Goal: Information Seeking & Learning: Learn about a topic

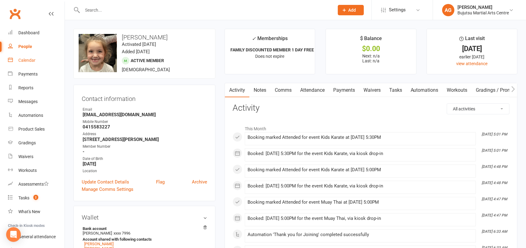
drag, startPoint x: 22, startPoint y: 59, endPoint x: 37, endPoint y: 69, distance: 18.2
click at [22, 59] on div "Calendar" at bounding box center [26, 60] width 17 height 5
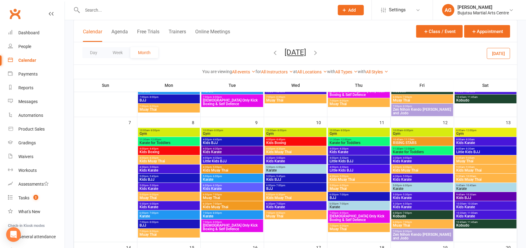
scroll to position [141, 0]
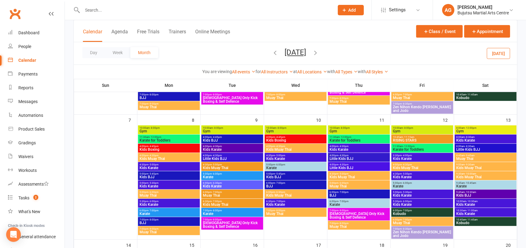
click at [272, 54] on icon "button" at bounding box center [275, 52] width 7 height 7
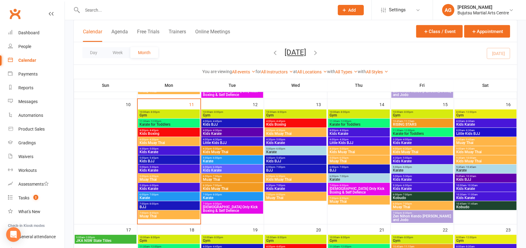
scroll to position [281, 0]
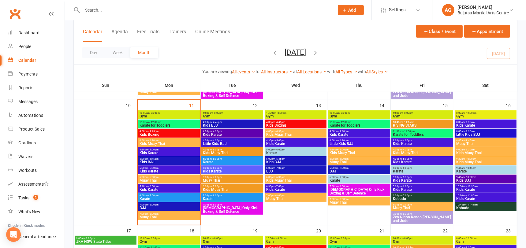
click at [161, 177] on span "5:00pm - 6:00pm" at bounding box center [168, 177] width 59 height 3
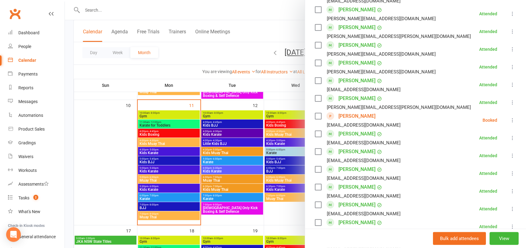
scroll to position [429, 0]
click at [355, 116] on link "[PERSON_NAME]" at bounding box center [357, 116] width 37 height 10
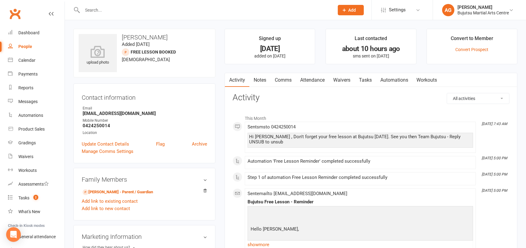
drag, startPoint x: 184, startPoint y: 38, endPoint x: 122, endPoint y: 39, distance: 61.9
click at [122, 39] on h3 "[PERSON_NAME]" at bounding box center [145, 37] width 132 height 7
copy h3 "[PERSON_NAME]"
click at [25, 31] on div "Dashboard" at bounding box center [28, 32] width 21 height 5
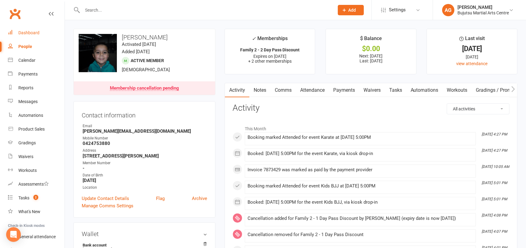
click at [35, 31] on div "Dashboard" at bounding box center [28, 32] width 21 height 5
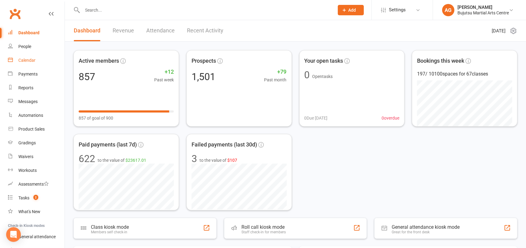
click at [24, 58] on div "Calendar" at bounding box center [26, 60] width 17 height 5
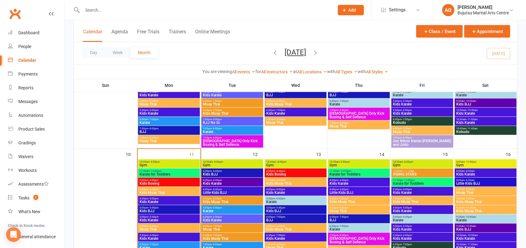
scroll to position [236, 0]
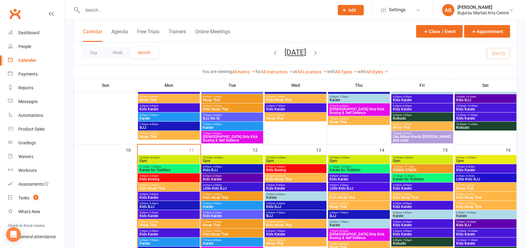
click at [319, 52] on icon "button" at bounding box center [316, 52] width 7 height 7
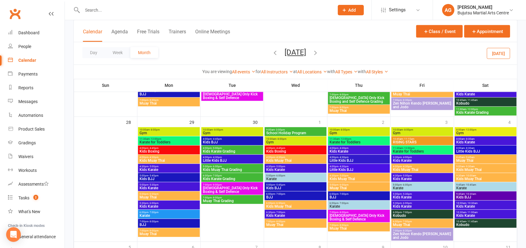
scroll to position [520, 0]
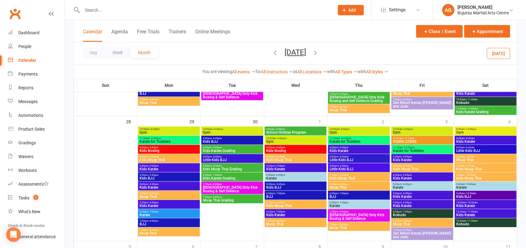
click at [228, 199] on span "Muay Thai Grading" at bounding box center [232, 201] width 59 height 4
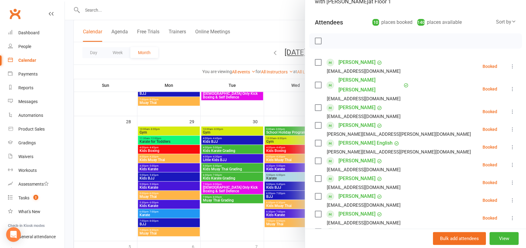
scroll to position [58, 0]
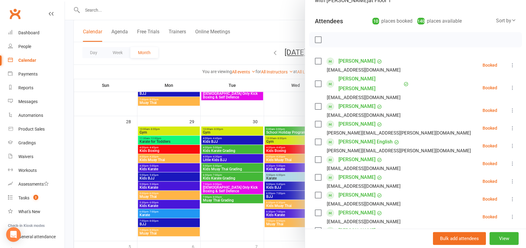
click at [346, 190] on link "[PERSON_NAME]" at bounding box center [357, 195] width 37 height 10
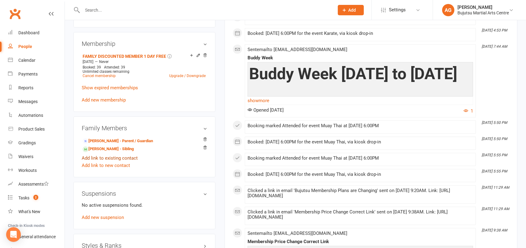
scroll to position [433, 0]
click at [107, 150] on link "Adrian Iogha - Sibling" at bounding box center [108, 149] width 51 height 6
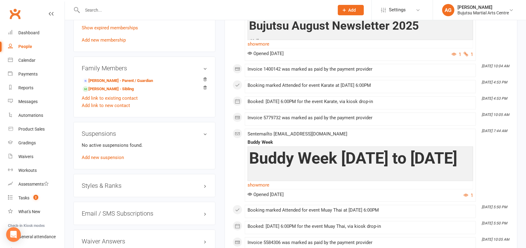
click at [109, 188] on h3 "Styles & Ranks" at bounding box center [145, 186] width 126 height 7
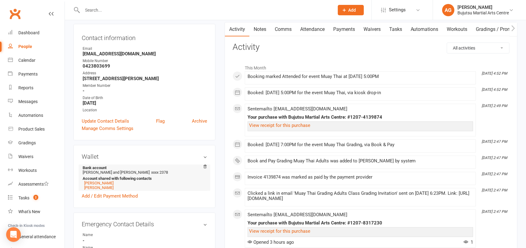
scroll to position [60, 0]
click at [104, 191] on link "[PERSON_NAME]" at bounding box center [98, 188] width 29 height 5
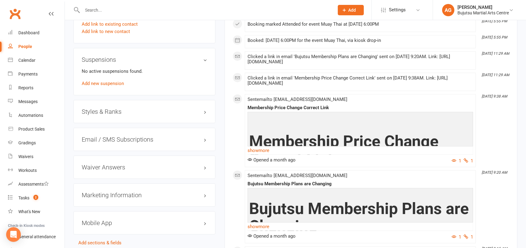
scroll to position [565, 0]
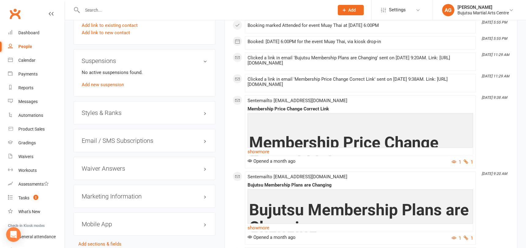
click at [96, 116] on h3 "Styles & Ranks" at bounding box center [145, 113] width 126 height 7
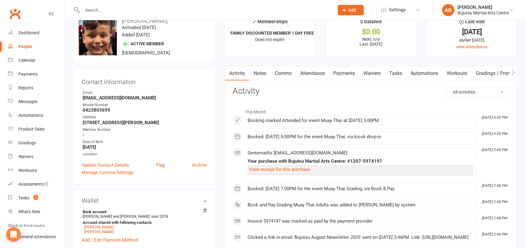
scroll to position [0, 0]
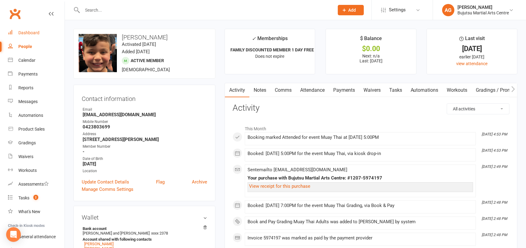
click at [33, 32] on div "Dashboard" at bounding box center [28, 32] width 21 height 5
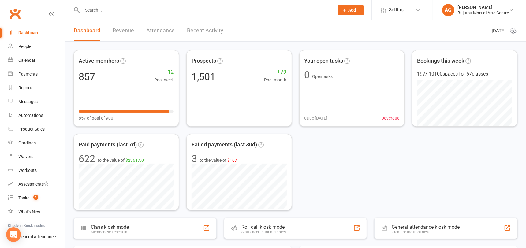
scroll to position [13, 0]
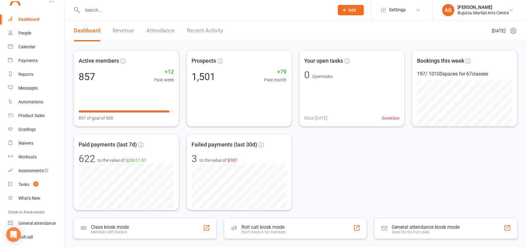
click at [102, 6] on input "text" at bounding box center [206, 10] width 250 height 9
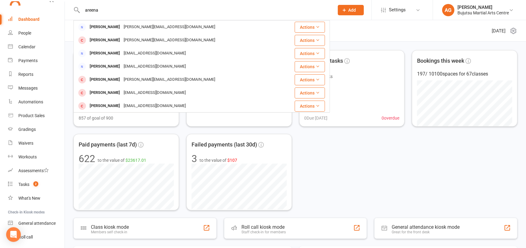
type input "areena"
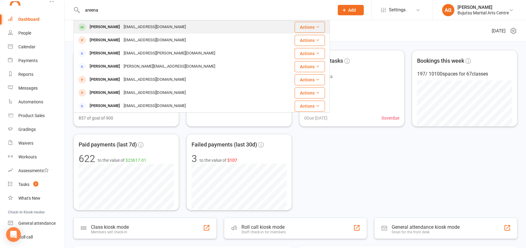
click at [111, 23] on div "Areena Hasan" at bounding box center [105, 27] width 34 height 9
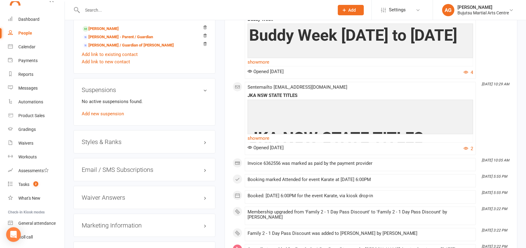
scroll to position [552, 0]
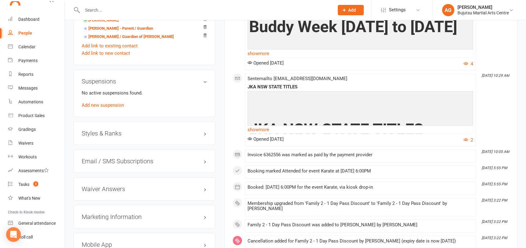
click at [106, 130] on h3 "Styles & Ranks" at bounding box center [145, 133] width 126 height 7
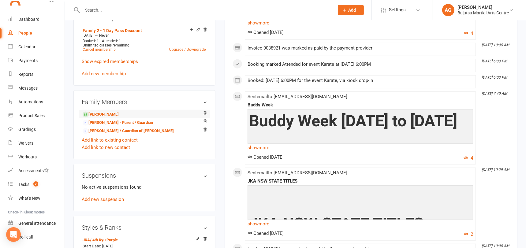
scroll to position [451, 0]
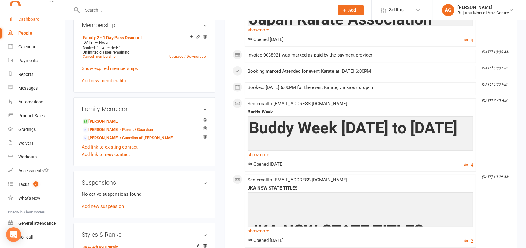
click at [32, 17] on div "Dashboard" at bounding box center [28, 19] width 21 height 5
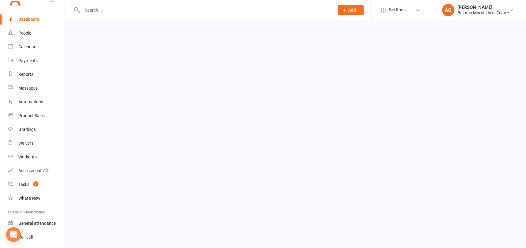
scroll to position [13, 0]
